Goal: Transaction & Acquisition: Book appointment/travel/reservation

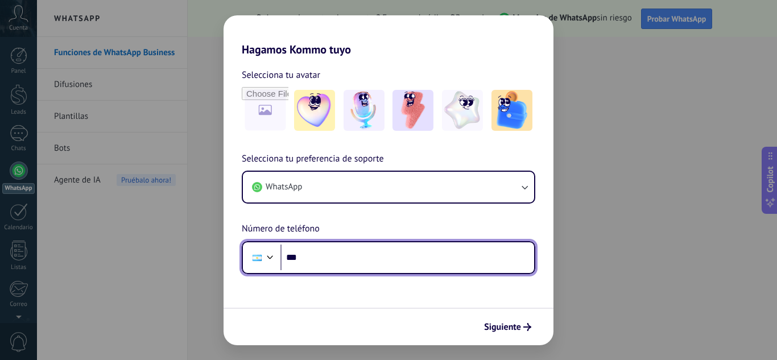
click at [316, 255] on input "***" at bounding box center [408, 258] width 254 height 26
click at [271, 256] on div at bounding box center [270, 256] width 14 height 14
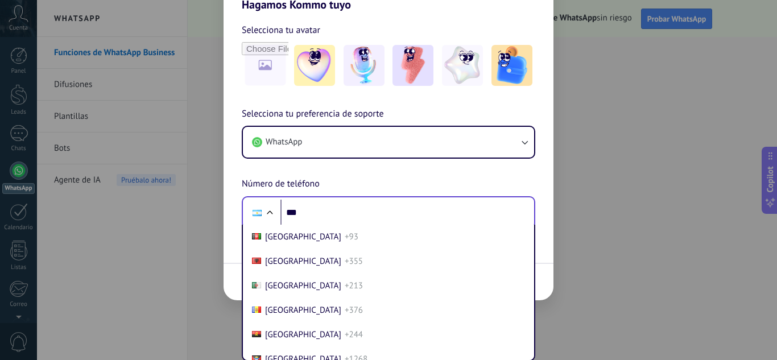
scroll to position [35, 0]
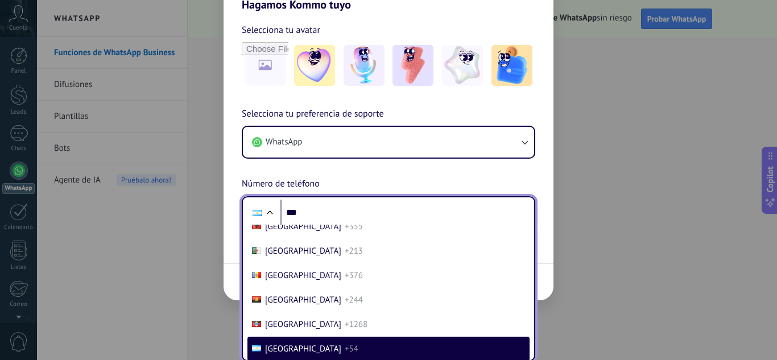
click at [288, 348] on span "[GEOGRAPHIC_DATA]" at bounding box center [303, 349] width 76 height 11
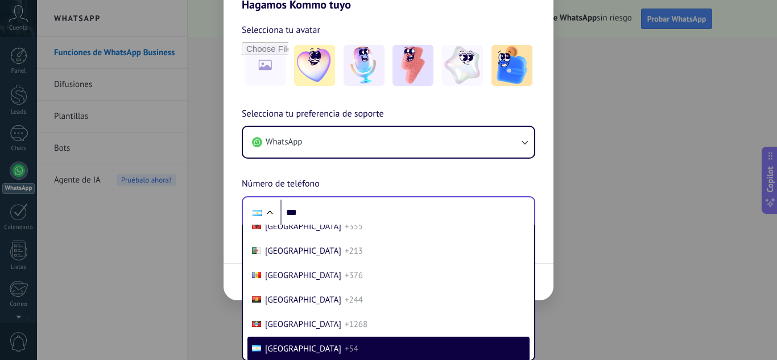
scroll to position [0, 0]
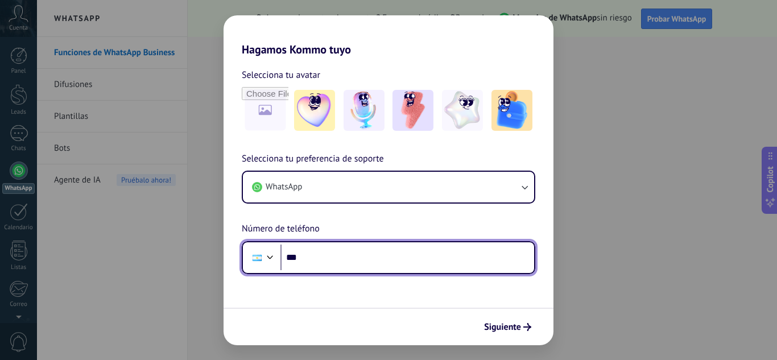
click at [305, 257] on input "***" at bounding box center [408, 258] width 254 height 26
click at [373, 257] on input "**********" at bounding box center [408, 258] width 254 height 26
type input "**"
click at [263, 261] on div at bounding box center [270, 256] width 14 height 14
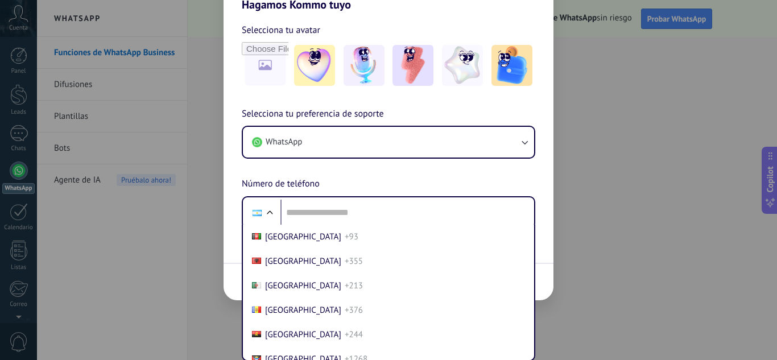
scroll to position [35, 0]
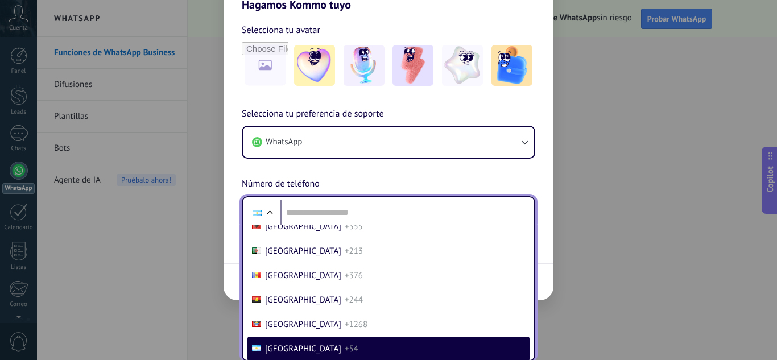
click at [293, 349] on span "[GEOGRAPHIC_DATA]" at bounding box center [303, 349] width 76 height 11
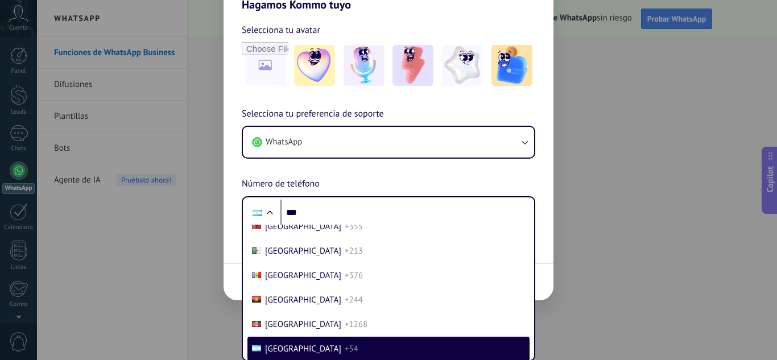
scroll to position [0, 0]
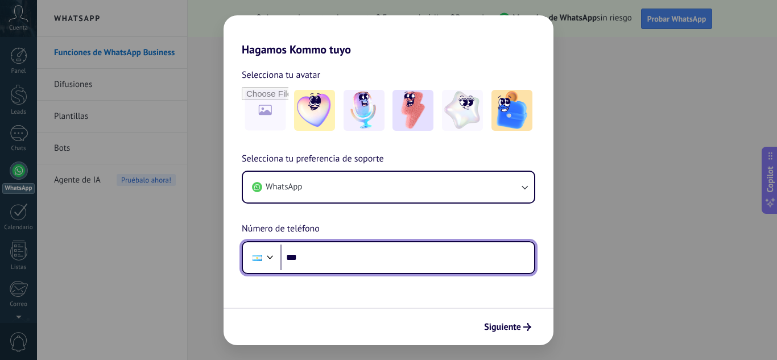
click at [315, 258] on input "***" at bounding box center [408, 258] width 254 height 26
type input "**********"
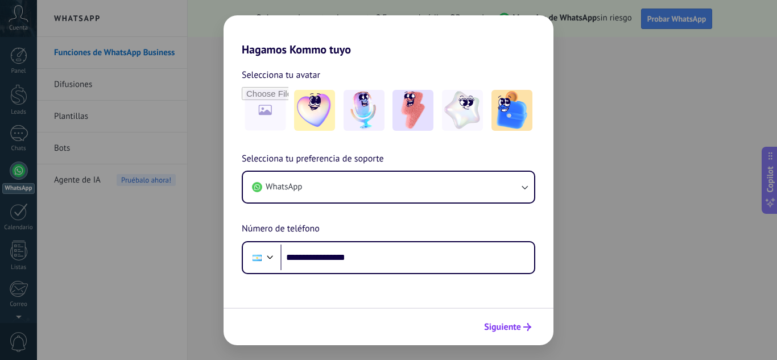
click at [505, 326] on span "Siguiente" at bounding box center [502, 327] width 37 height 8
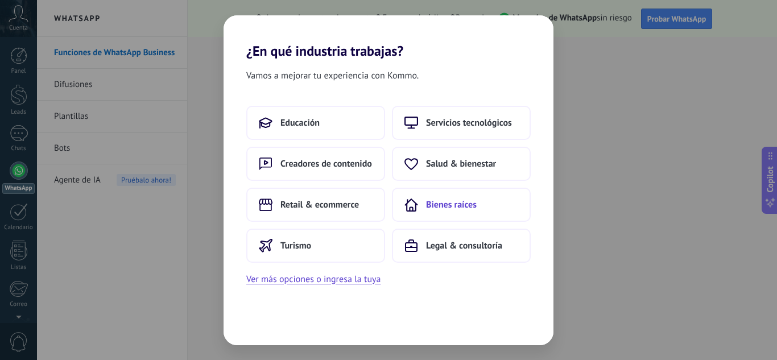
click at [422, 213] on button "Bienes raíces" at bounding box center [461, 205] width 139 height 34
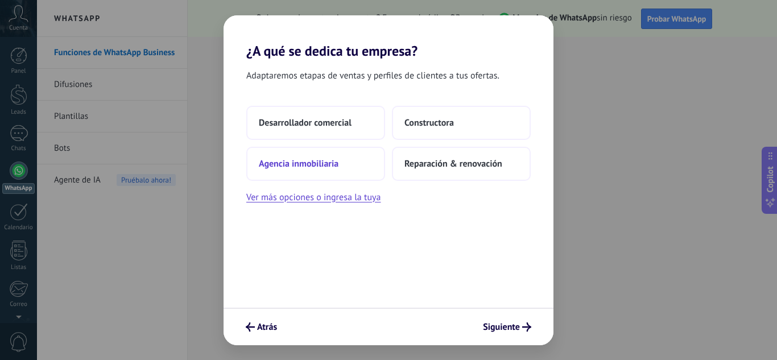
click at [304, 167] on span "Agencia inmobiliaria" at bounding box center [299, 163] width 80 height 11
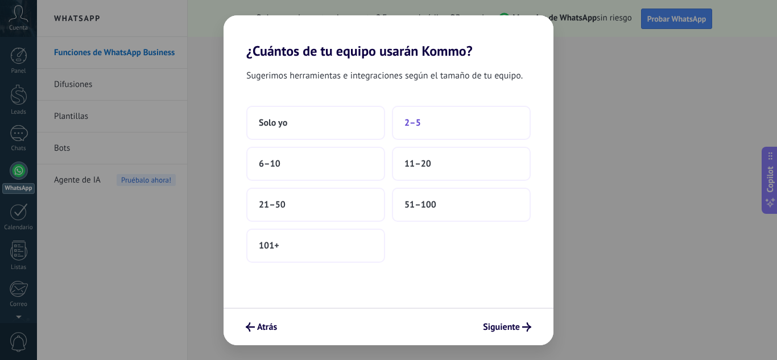
click at [418, 126] on span "2–5" at bounding box center [413, 122] width 17 height 11
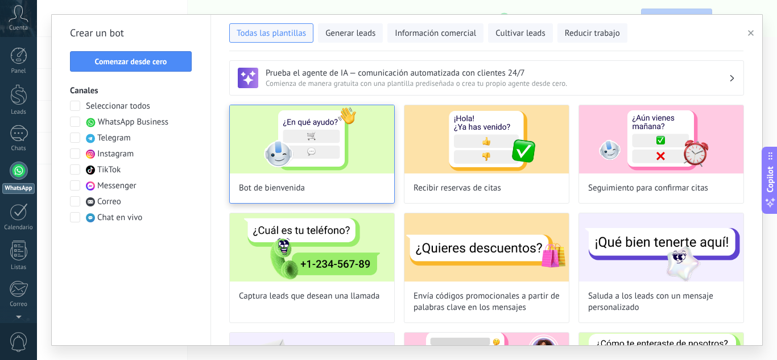
click at [283, 195] on div "Bot de bienvenida" at bounding box center [312, 154] width 166 height 99
type input "**********"
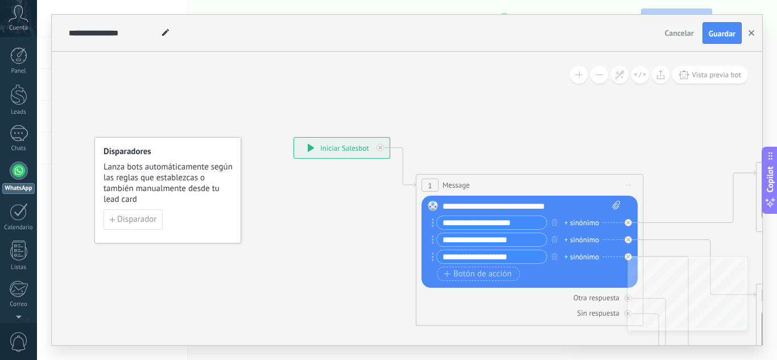
click at [751, 36] on button "button" at bounding box center [751, 33] width 17 height 22
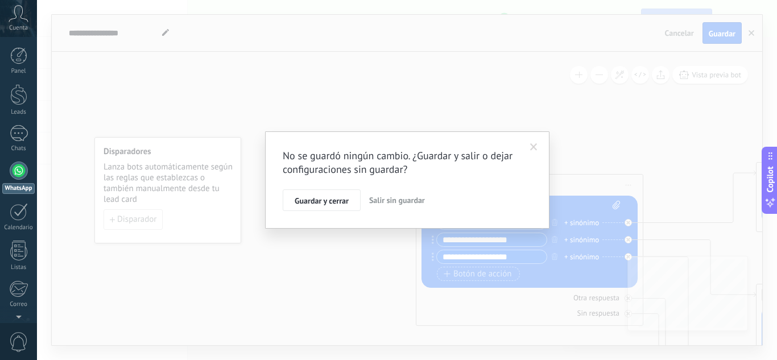
click at [388, 211] on button "Salir sin guardar" at bounding box center [397, 201] width 65 height 22
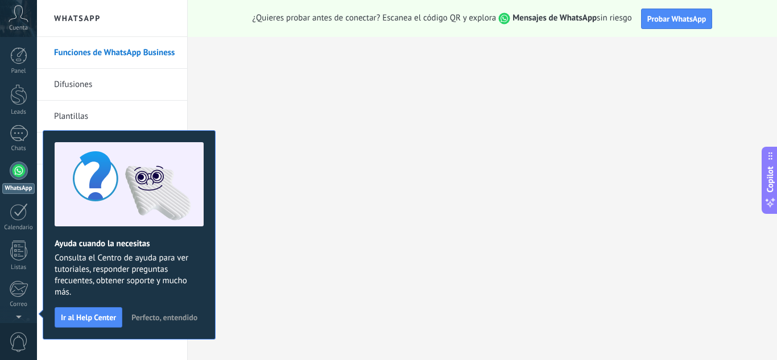
click at [17, 182] on link "WhatsApp" at bounding box center [18, 178] width 37 height 32
click at [80, 316] on span "Ir al Help Center" at bounding box center [88, 318] width 55 height 8
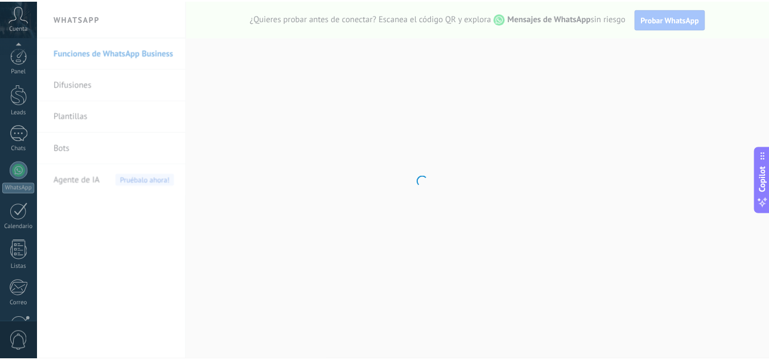
scroll to position [113, 0]
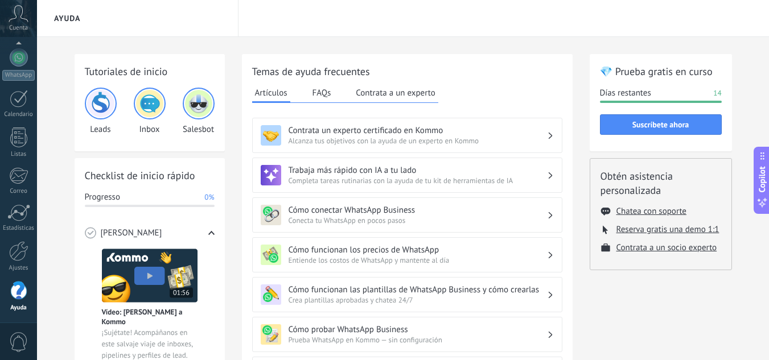
click at [102, 107] on img at bounding box center [100, 103] width 27 height 27
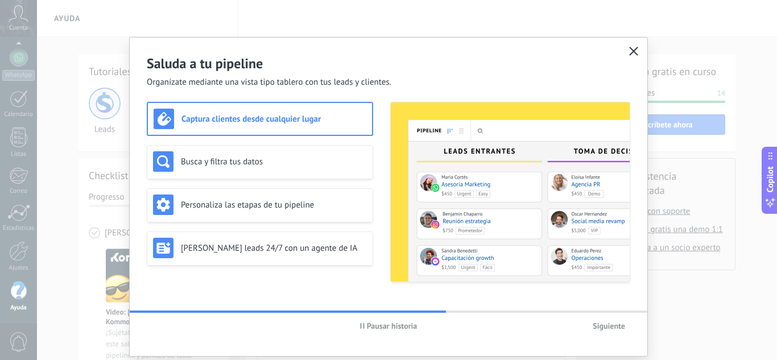
click at [631, 51] on use "button" at bounding box center [634, 51] width 9 height 9
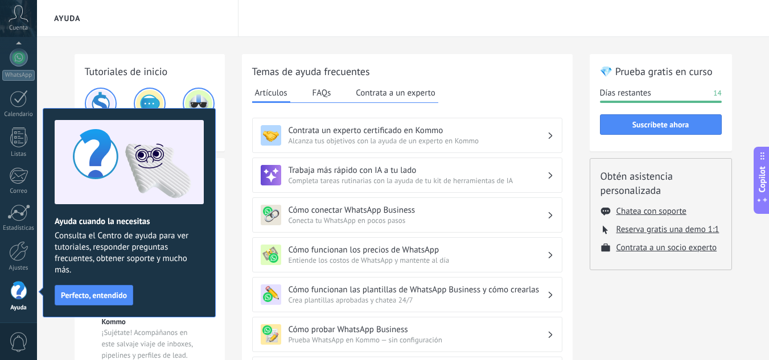
click at [154, 94] on img at bounding box center [149, 103] width 27 height 27
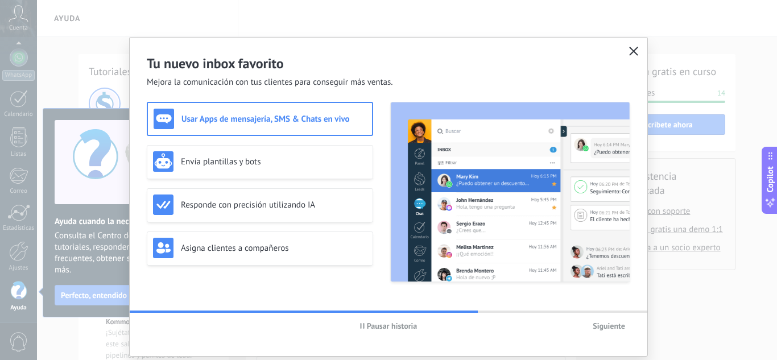
click at [631, 50] on icon "button" at bounding box center [633, 51] width 9 height 9
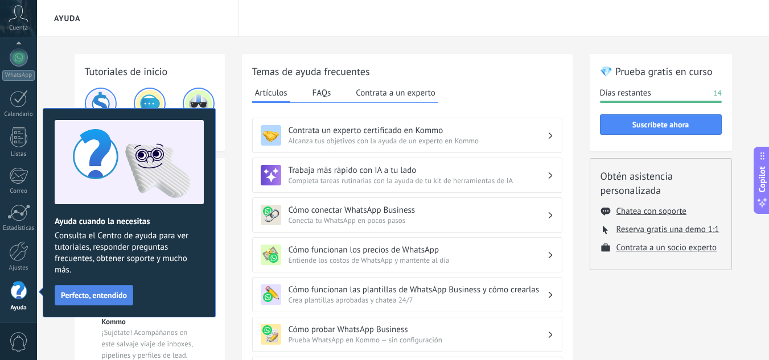
click at [78, 298] on span "Perfecto, entendido" at bounding box center [94, 295] width 66 height 8
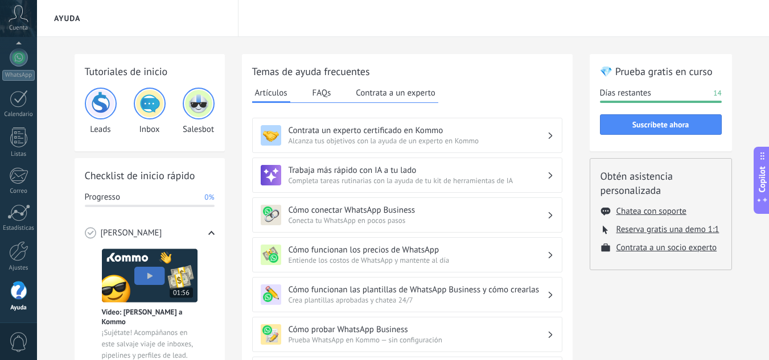
click at [198, 104] on img at bounding box center [198, 103] width 27 height 27
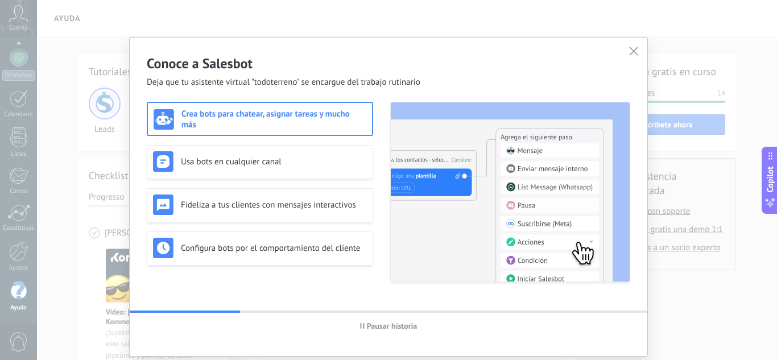
click at [227, 116] on h3 "Crea bots para chatear, asignar tareas y mucho más" at bounding box center [274, 120] width 185 height 22
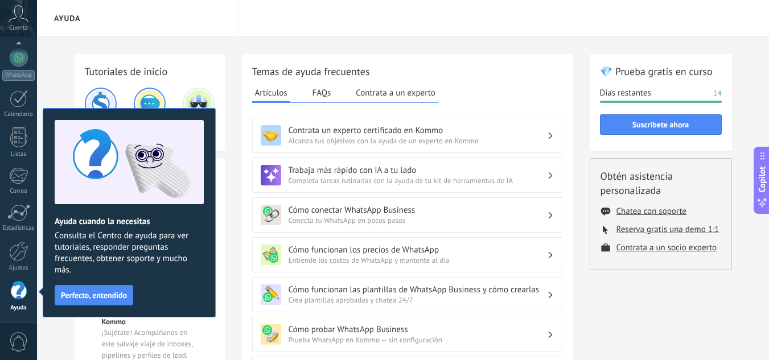
click at [498, 27] on div "Ayuda" at bounding box center [403, 18] width 732 height 37
click at [196, 99] on img at bounding box center [198, 103] width 27 height 27
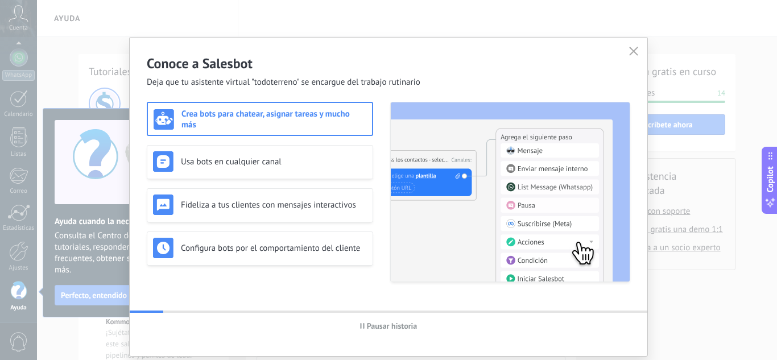
click at [220, 113] on h3 "Crea bots para chatear, asignar tareas y mucho más" at bounding box center [274, 120] width 185 height 22
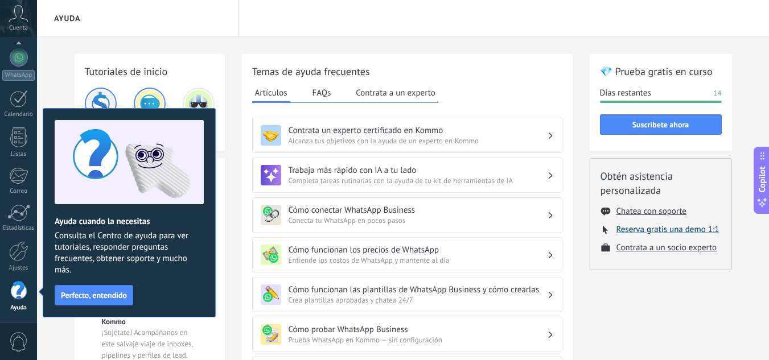
click at [642, 230] on button "Reserva gratis una demo 1:1" at bounding box center [667, 229] width 103 height 11
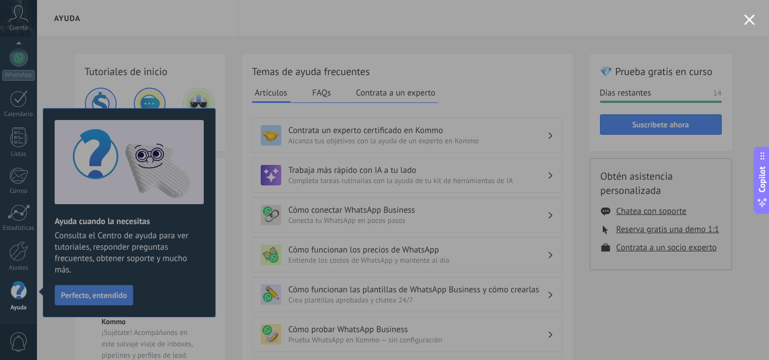
click at [747, 24] on button "Close modal" at bounding box center [749, 19] width 11 height 11
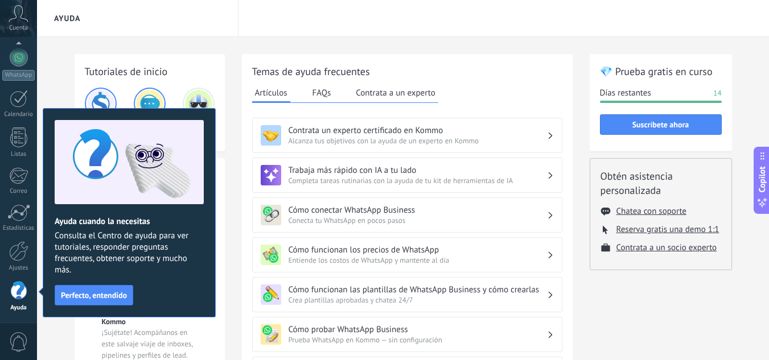
click at [190, 98] on img at bounding box center [198, 103] width 27 height 27
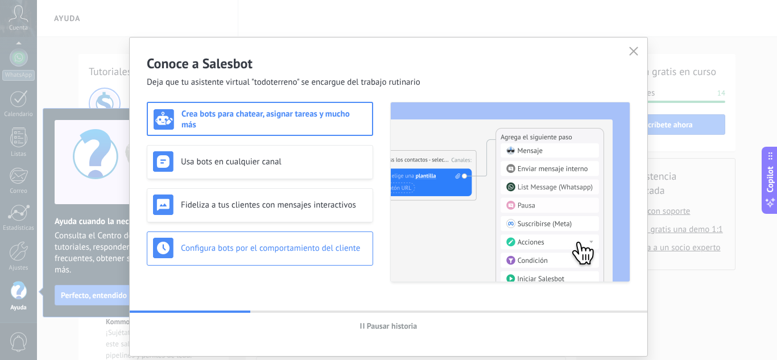
click at [215, 247] on h3 "Configura bots por el comportamiento del cliente" at bounding box center [274, 248] width 186 height 11
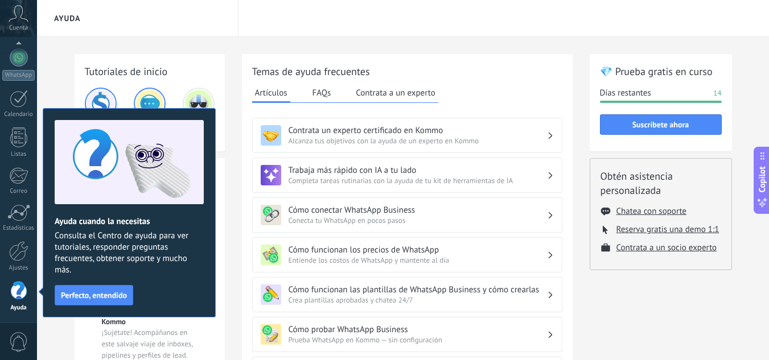
click at [153, 97] on img at bounding box center [149, 103] width 27 height 27
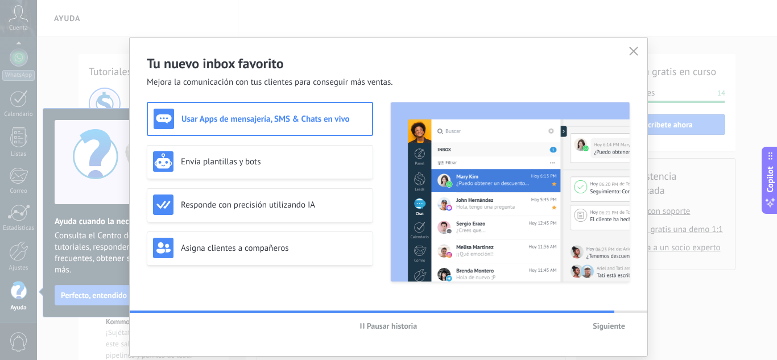
click at [241, 114] on h3 "Usar Apps de mensajería, SMS & Chats en vivo" at bounding box center [274, 119] width 185 height 11
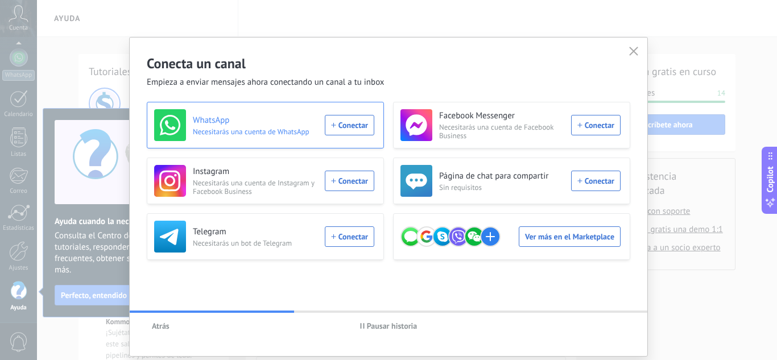
click at [354, 128] on div "WhatsApp Necesitarás una cuenta de WhatsApp Conectar" at bounding box center [264, 125] width 220 height 32
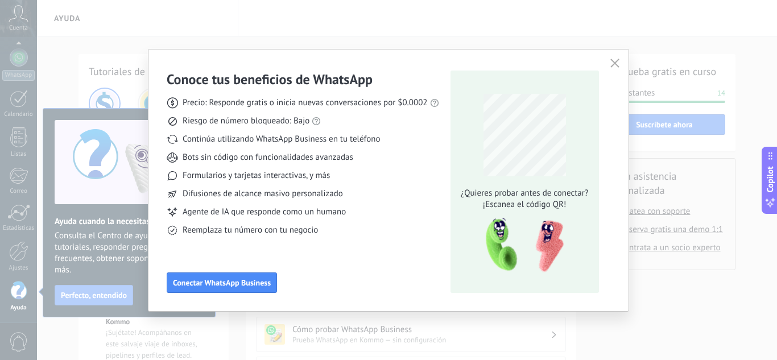
click at [448, 18] on div "Conoce tus beneficios de WhatsApp Precio: Responde gratis o inicia nuevas conve…" at bounding box center [388, 180] width 777 height 360
click at [616, 68] on span "button" at bounding box center [615, 64] width 9 height 10
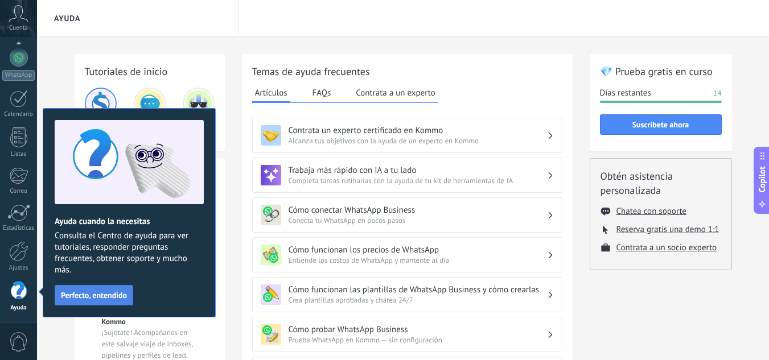
click at [88, 289] on button "Perfecto, entendido" at bounding box center [94, 295] width 79 height 20
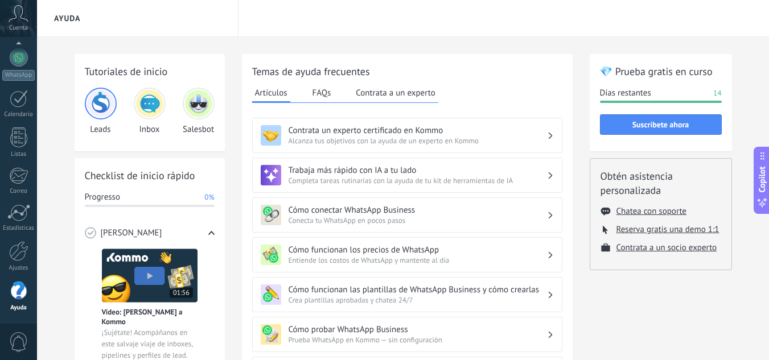
click at [149, 110] on img at bounding box center [149, 103] width 27 height 27
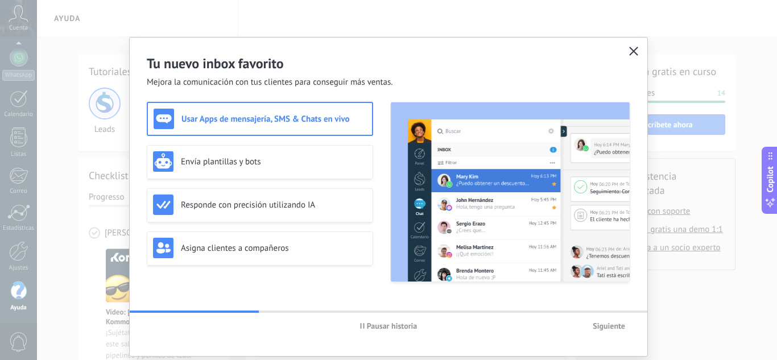
click at [633, 47] on icon "button" at bounding box center [633, 51] width 9 height 9
